Goal: Task Accomplishment & Management: Use online tool/utility

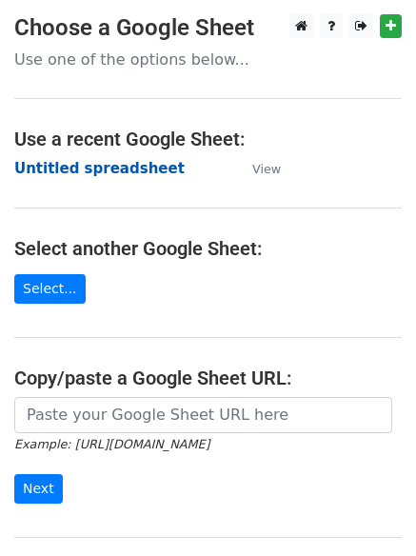
click at [58, 171] on strong "Untitled spreadsheet" at bounding box center [99, 168] width 170 height 17
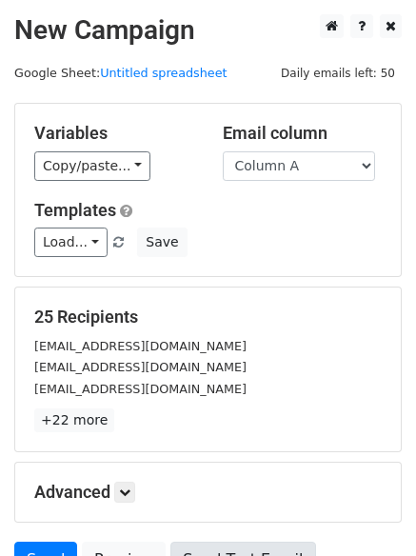
scroll to position [184, 0]
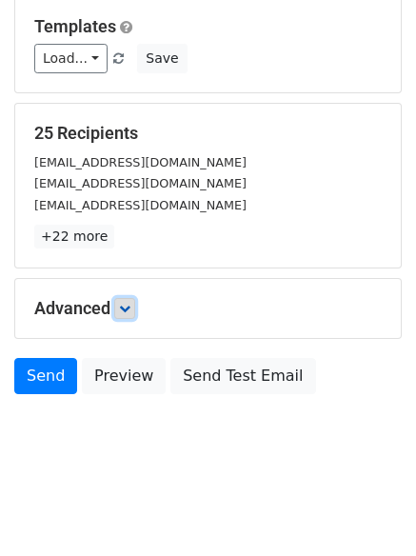
click at [130, 304] on icon at bounding box center [124, 308] width 11 height 11
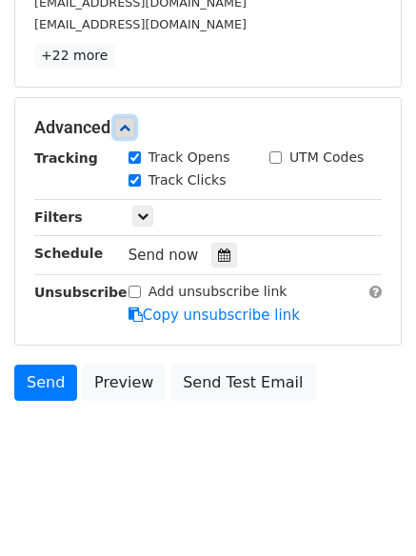
scroll to position [367, 0]
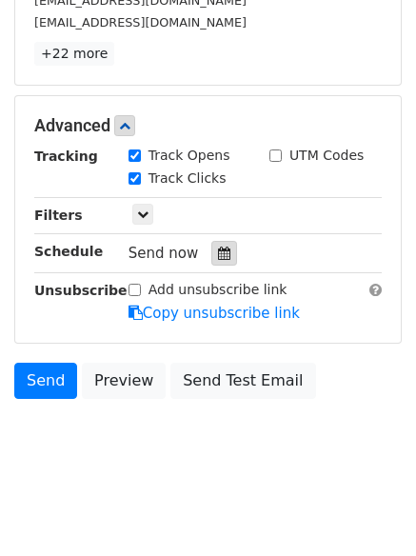
click at [211, 260] on div at bounding box center [224, 253] width 26 height 25
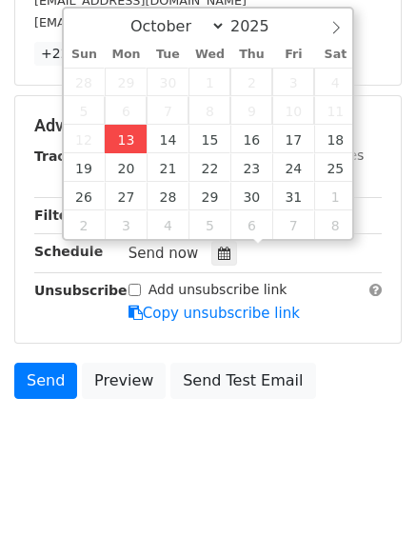
type input "2025-10-13 13:00"
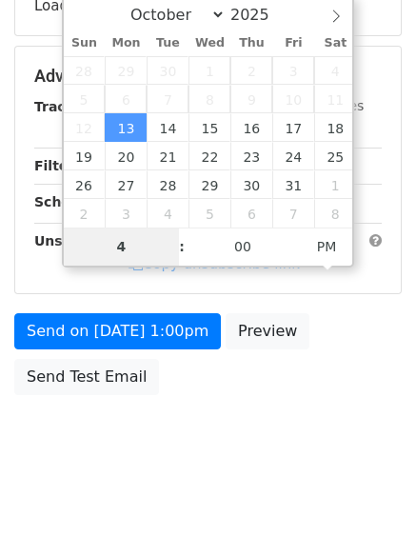
type input "4"
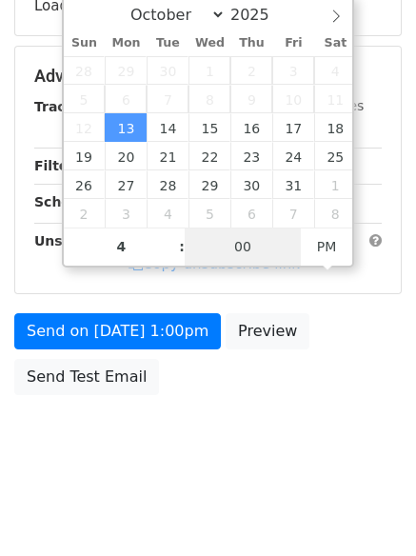
type input "2025-10-13 16:00"
type input "04"
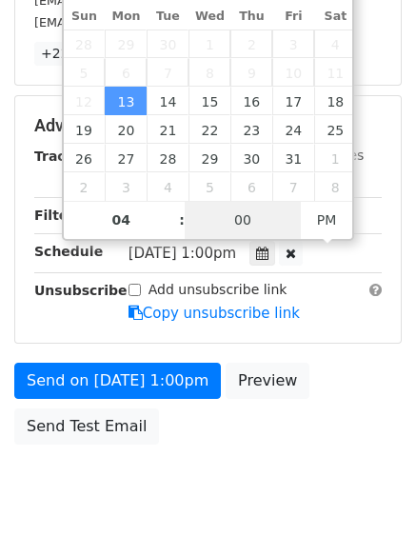
type input "1"
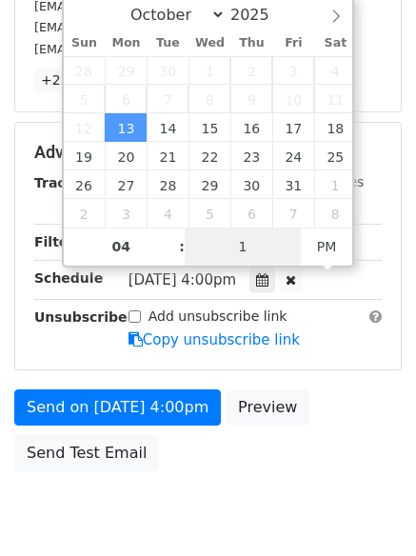
scroll to position [367, 0]
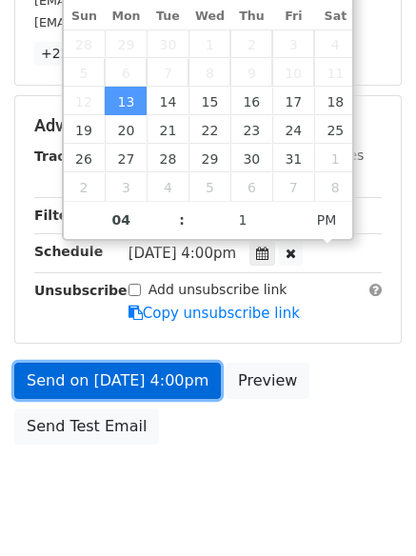
type input "2025-10-13 16:01"
click at [123, 377] on link "Send on Oct 13 at 4:00pm" at bounding box center [117, 381] width 207 height 36
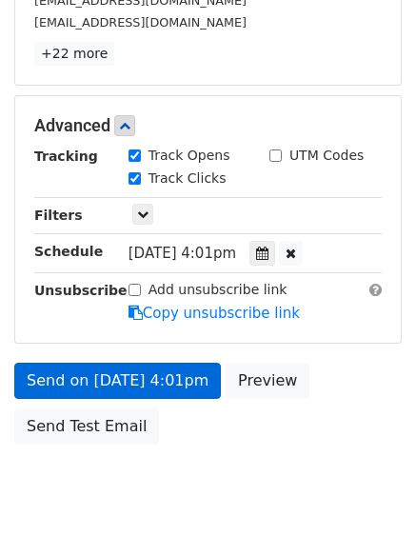
scroll to position [340, 0]
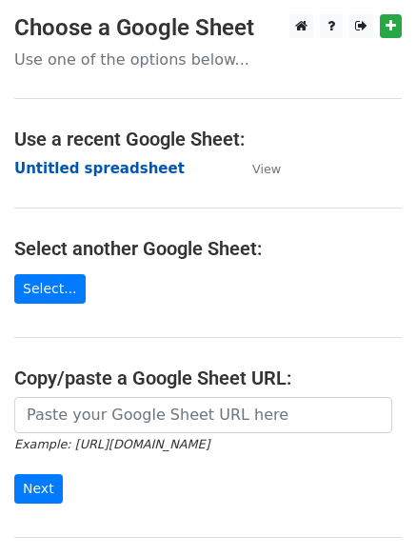
click at [63, 173] on strong "Untitled spreadsheet" at bounding box center [99, 168] width 170 height 17
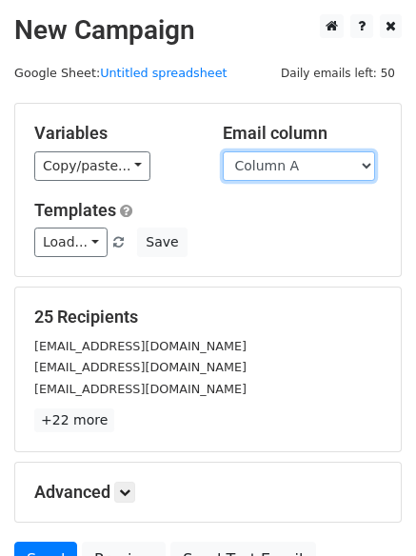
drag, startPoint x: 0, startPoint y: 0, endPoint x: 262, endPoint y: 163, distance: 308.4
click at [262, 163] on select "Column A Column B Column C Column D Column E Column F" at bounding box center [299, 166] width 152 height 30
select select "Column C"
click at [223, 151] on select "Column A Column B Column C Column D Column E Column F" at bounding box center [299, 166] width 152 height 30
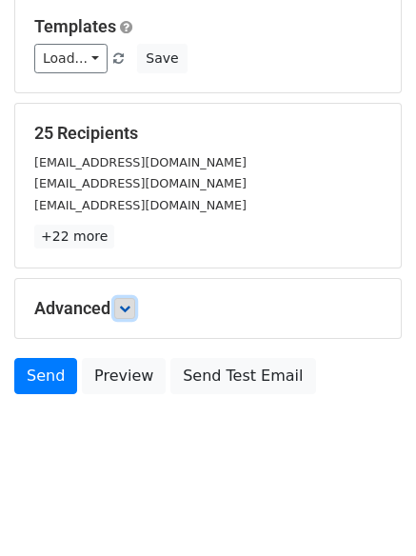
click at [135, 314] on link at bounding box center [124, 308] width 21 height 21
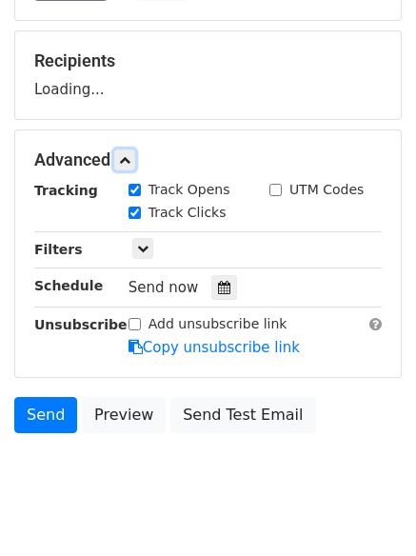
scroll to position [294, 0]
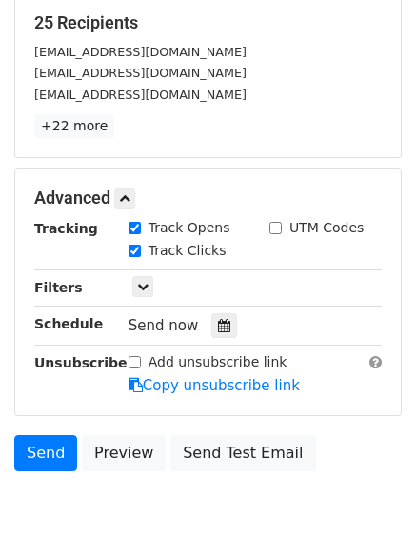
click at [217, 340] on div "Tracking Track Opens UTM Codes Track Clicks Filters Only include spreadsheet ro…" at bounding box center [208, 307] width 348 height 178
click at [217, 332] on div at bounding box center [224, 325] width 26 height 25
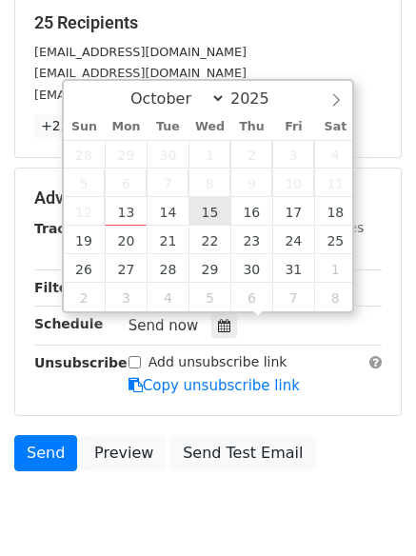
type input "2025-10-15 12:00"
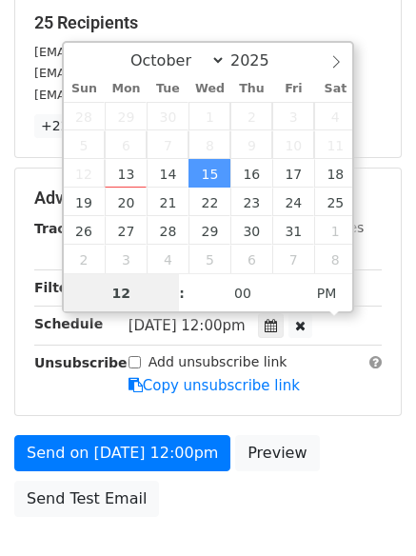
scroll to position [1, 0]
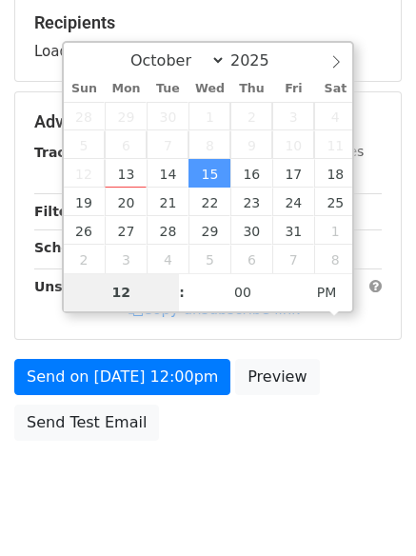
type input "6"
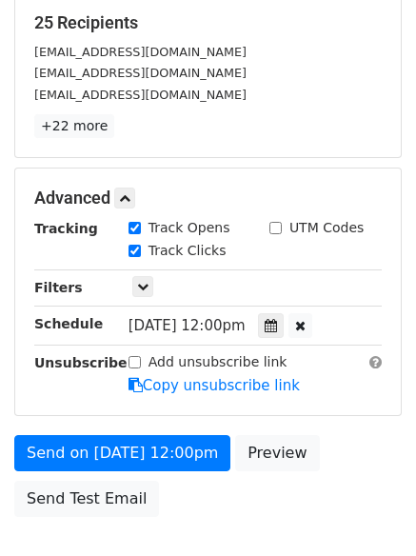
type input "2025-10-15 18:00"
click at [152, 427] on form "Variables Copy/paste... {{Column A}} {{Column B}} {{Column C}} {{Column D}} {{C…" at bounding box center [208, 168] width 388 height 718
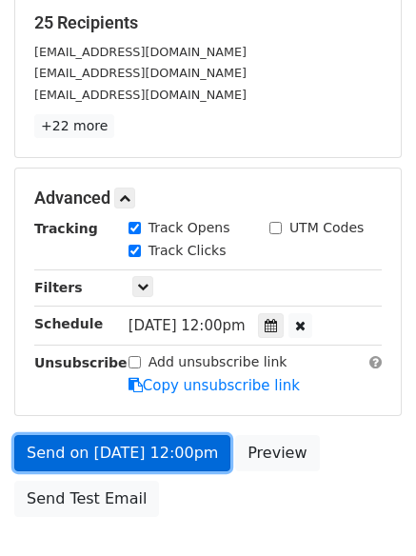
click at [158, 451] on link "Send on Oct 15 at 12:00pm" at bounding box center [122, 453] width 216 height 36
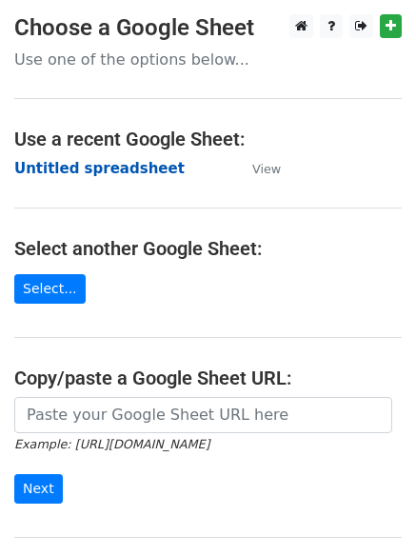
click at [71, 175] on strong "Untitled spreadsheet" at bounding box center [99, 168] width 170 height 17
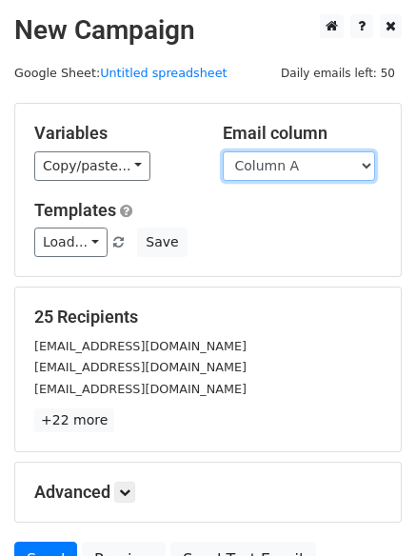
drag, startPoint x: 0, startPoint y: 0, endPoint x: 266, endPoint y: 170, distance: 315.7
click at [266, 170] on select "Column A Column B Column C Column D Column E Column F" at bounding box center [299, 166] width 152 height 30
select select "Column D"
click at [223, 151] on select "Column A Column B Column C Column D Column E Column F" at bounding box center [299, 166] width 152 height 30
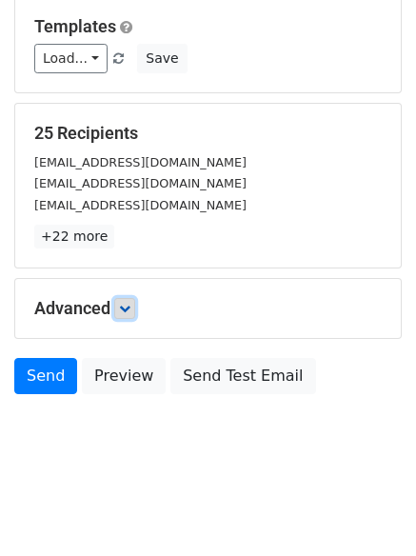
click at [130, 313] on icon at bounding box center [124, 308] width 11 height 11
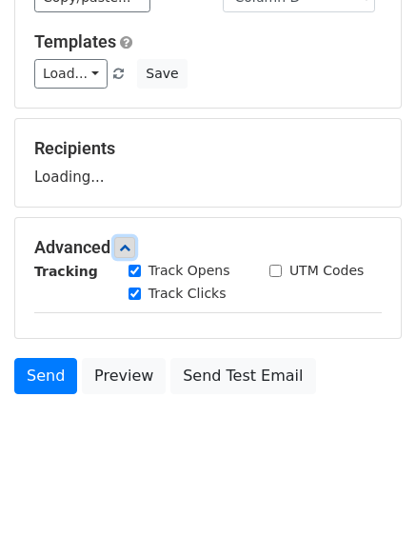
scroll to position [184, 0]
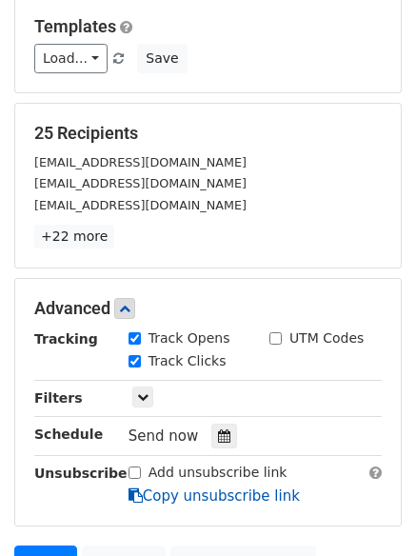
click at [222, 424] on div at bounding box center [224, 436] width 26 height 25
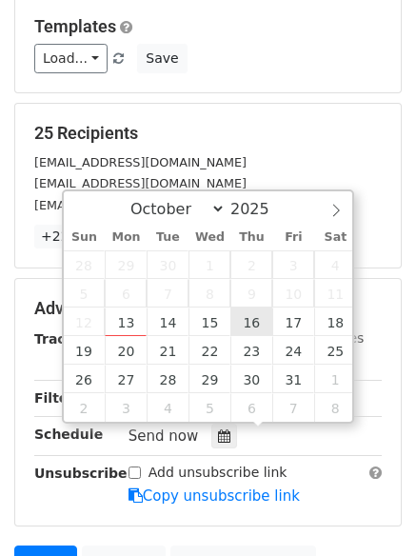
type input "2025-10-16 12:00"
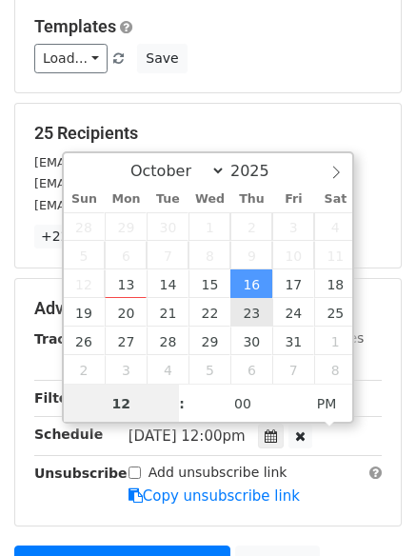
scroll to position [1, 0]
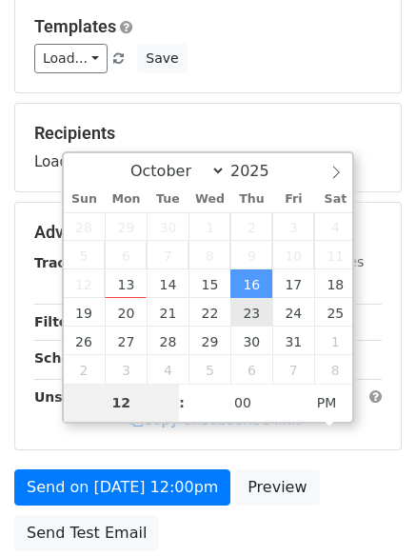
type input "7"
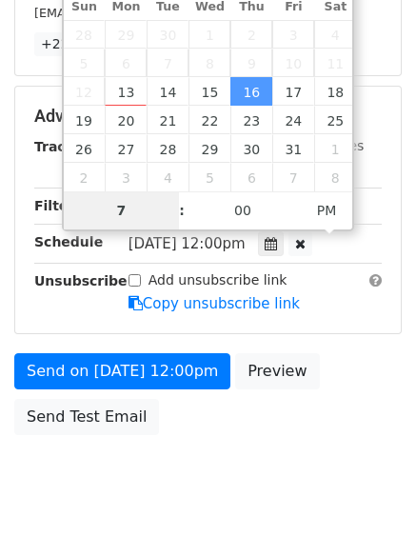
scroll to position [416, 0]
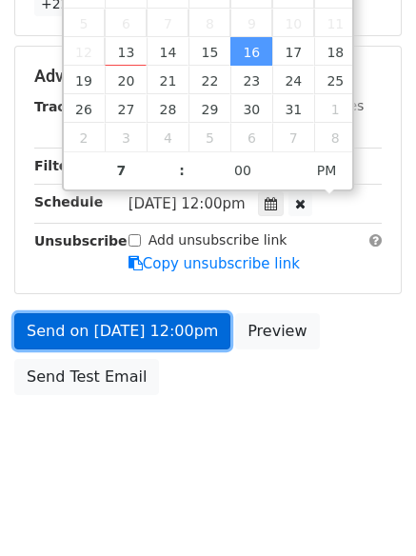
type input "2025-10-16 19:00"
click at [134, 317] on link "Send on Oct 16 at 12:00pm" at bounding box center [122, 331] width 216 height 36
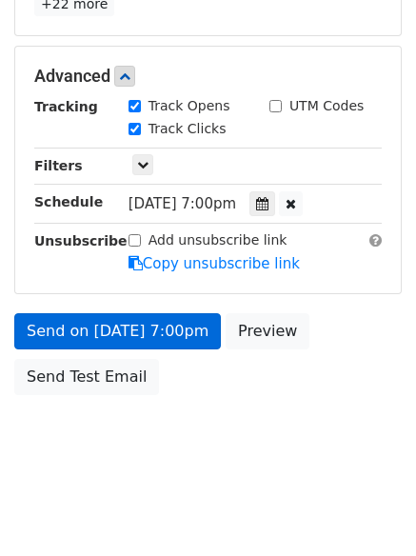
scroll to position [340, 0]
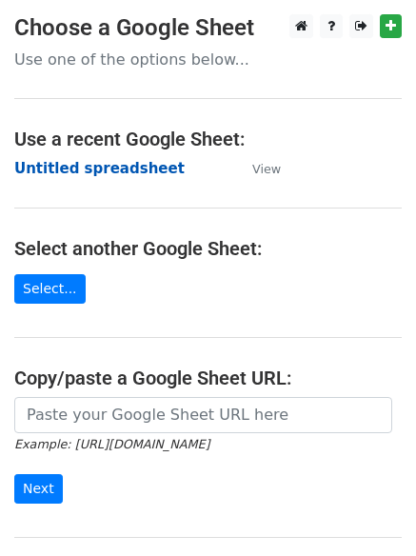
click at [60, 167] on strong "Untitled spreadsheet" at bounding box center [99, 168] width 170 height 17
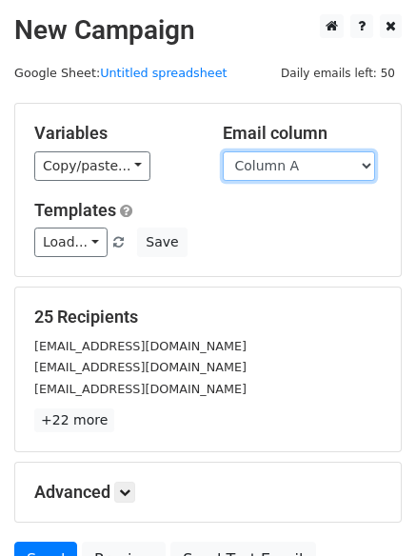
click at [285, 177] on select "Column A Column B Column C Column D Column E Column F" at bounding box center [299, 166] width 152 height 30
select select "Column E"
click at [223, 151] on select "Column A Column B Column C Column D Column E Column F" at bounding box center [299, 166] width 152 height 30
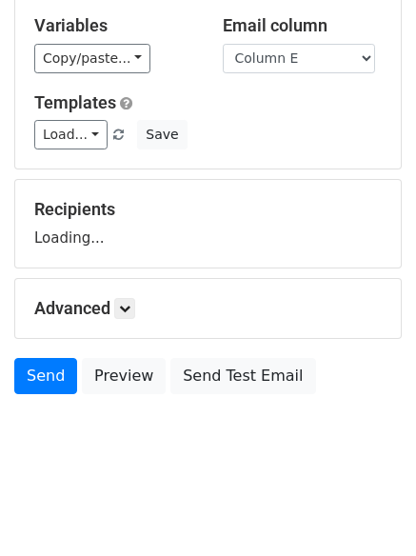
click at [141, 309] on h5 "Advanced" at bounding box center [208, 308] width 348 height 21
click at [130, 310] on icon at bounding box center [124, 308] width 11 height 11
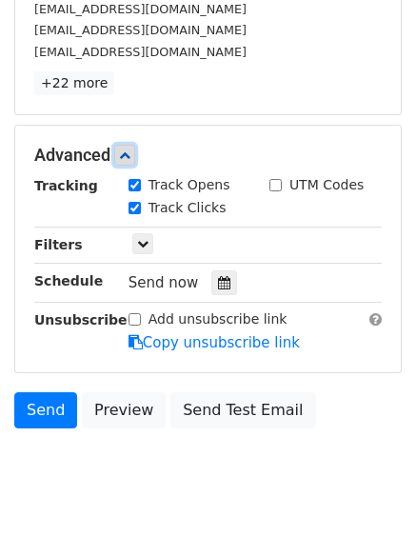
scroll to position [370, 0]
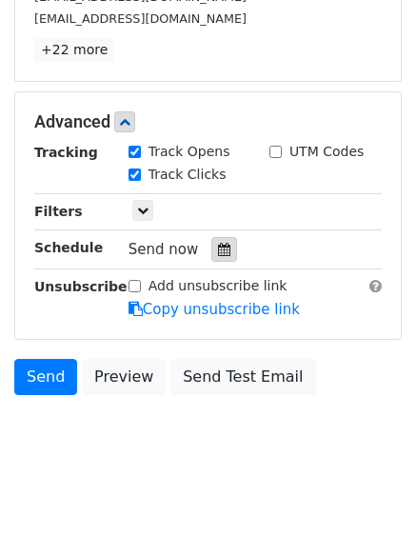
click at [218, 255] on icon at bounding box center [224, 249] width 12 height 13
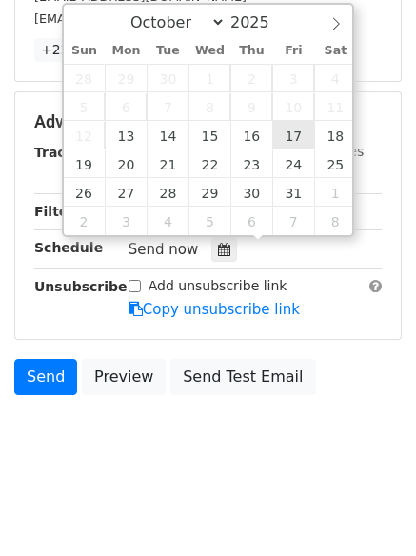
type input "2025-10-17 12:00"
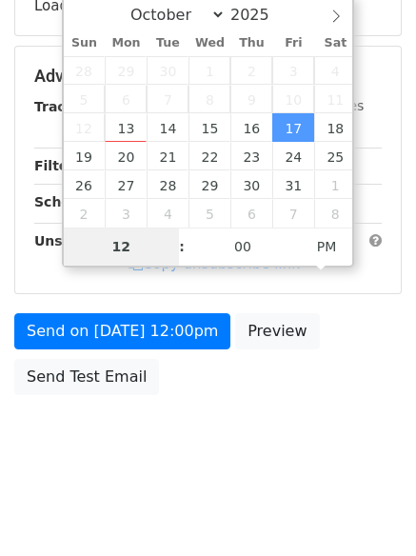
type input "8"
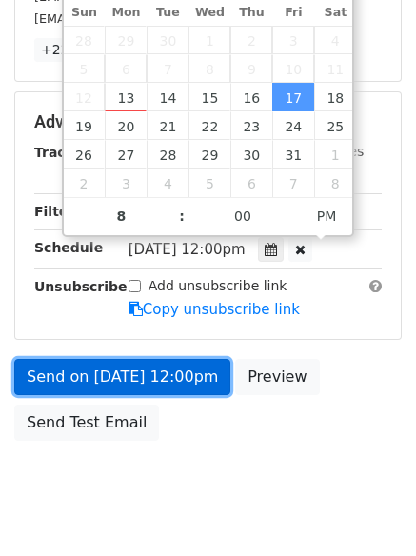
type input "2025-10-17 20:00"
click at [138, 379] on link "Send on Oct 17 at 12:00pm" at bounding box center [122, 377] width 216 height 36
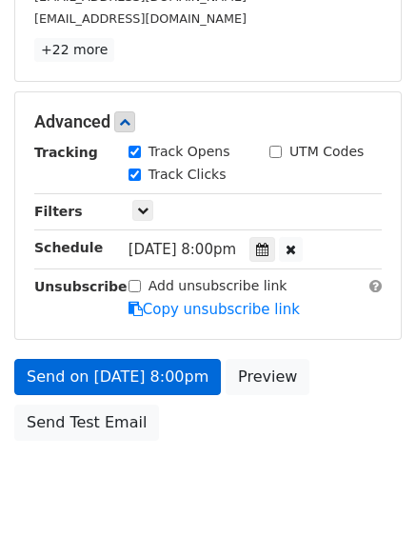
scroll to position [340, 0]
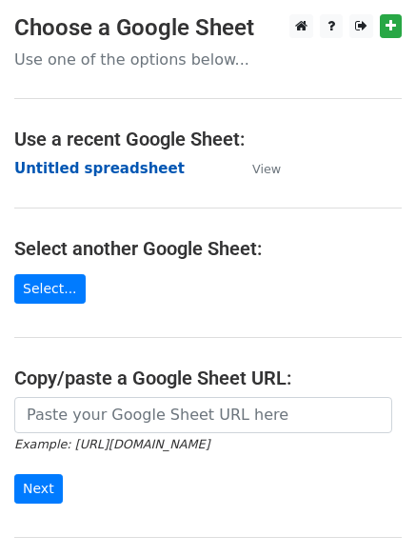
click at [56, 161] on strong "Untitled spreadsheet" at bounding box center [99, 168] width 170 height 17
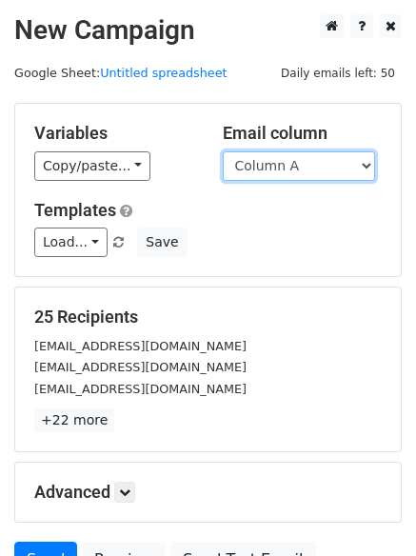
click at [334, 164] on select "Column A Column B Column C Column D Column E Column F" at bounding box center [299, 166] width 152 height 30
select select "Column F"
click at [223, 151] on select "Column A Column B Column C Column D Column E Column F" at bounding box center [299, 166] width 152 height 30
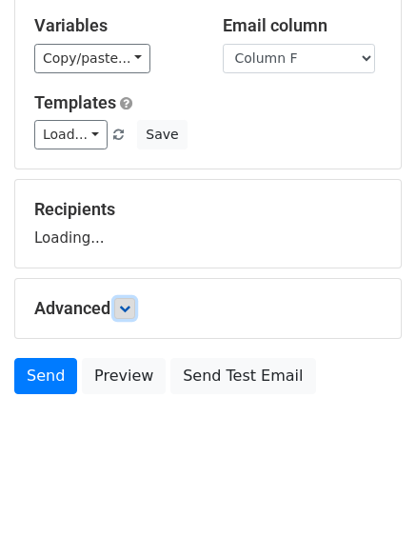
click at [130, 306] on icon at bounding box center [124, 308] width 11 height 11
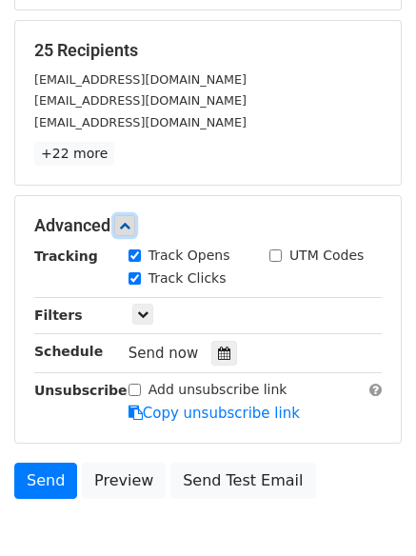
scroll to position [270, 0]
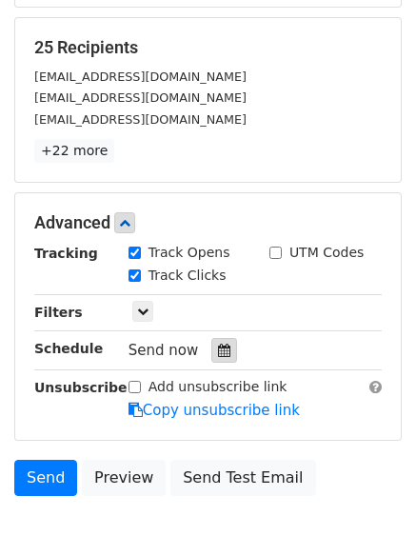
drag, startPoint x: 211, startPoint y: 353, endPoint x: 218, endPoint y: 346, distance: 10.1
click at [218, 352] on icon at bounding box center [224, 350] width 12 height 13
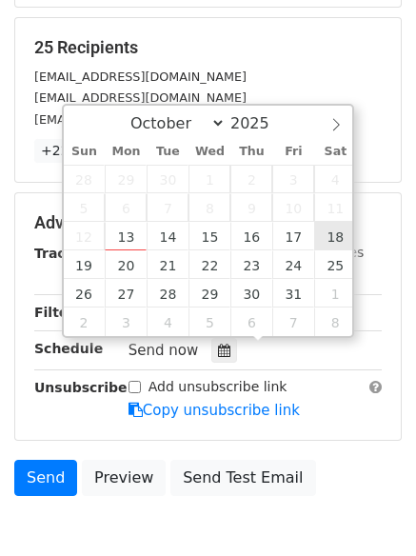
type input "[DATE] 12:00"
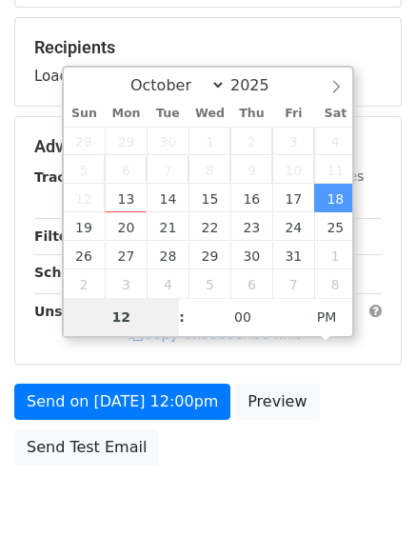
type input "9"
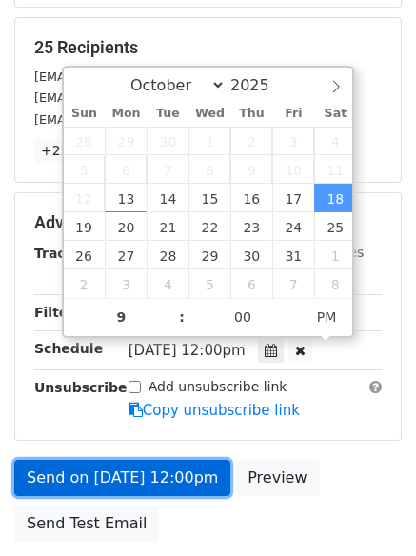
type input "[DATE] 21:00"
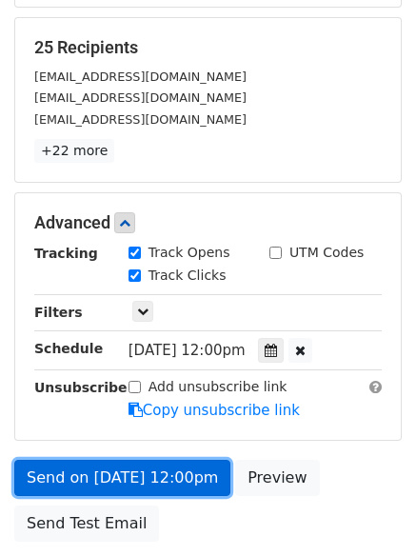
click at [153, 482] on link "Send on [DATE] 12:00pm" at bounding box center [122, 478] width 216 height 36
